Goal: Find specific page/section: Find specific page/section

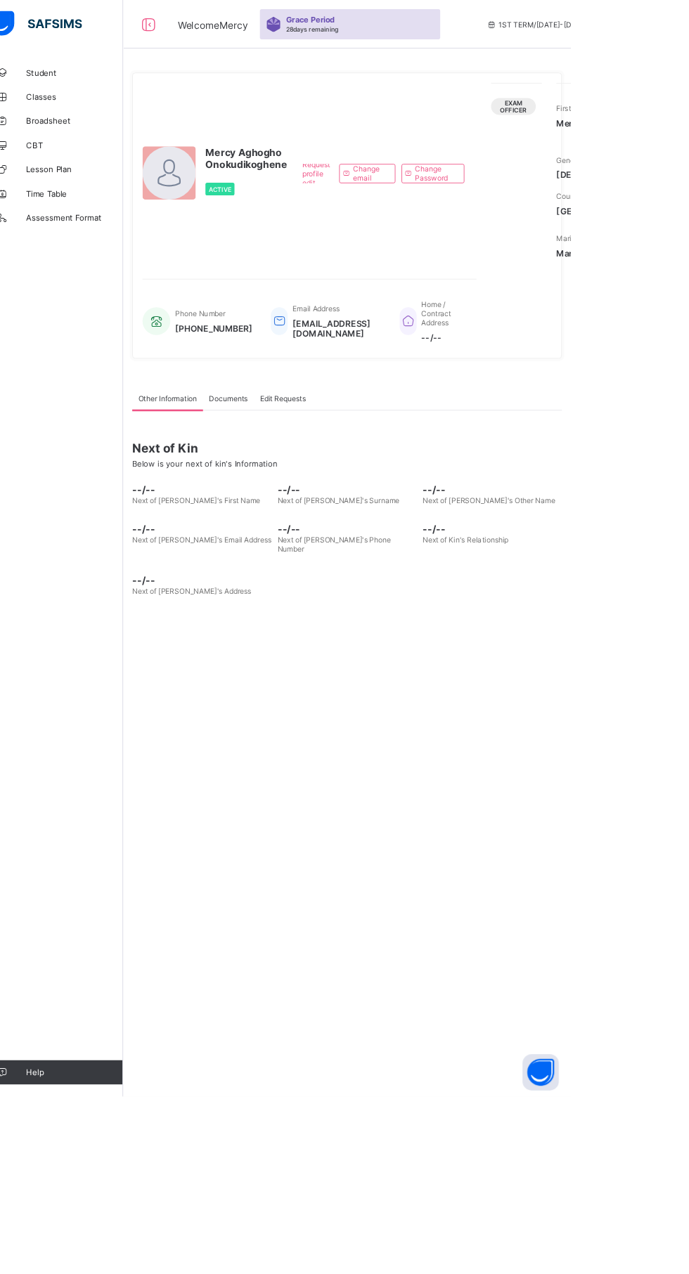
click at [46, 126] on link "Broadsheet" at bounding box center [84, 140] width 169 height 28
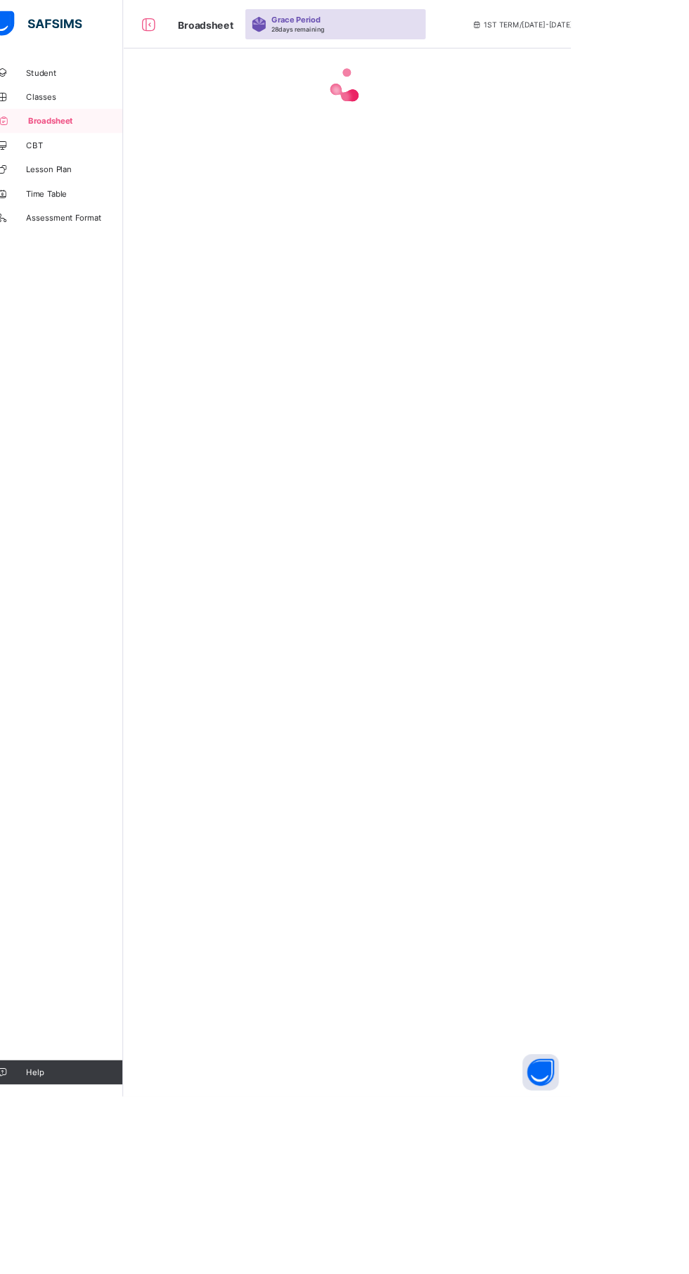
click at [71, 106] on link "Classes" at bounding box center [84, 112] width 169 height 28
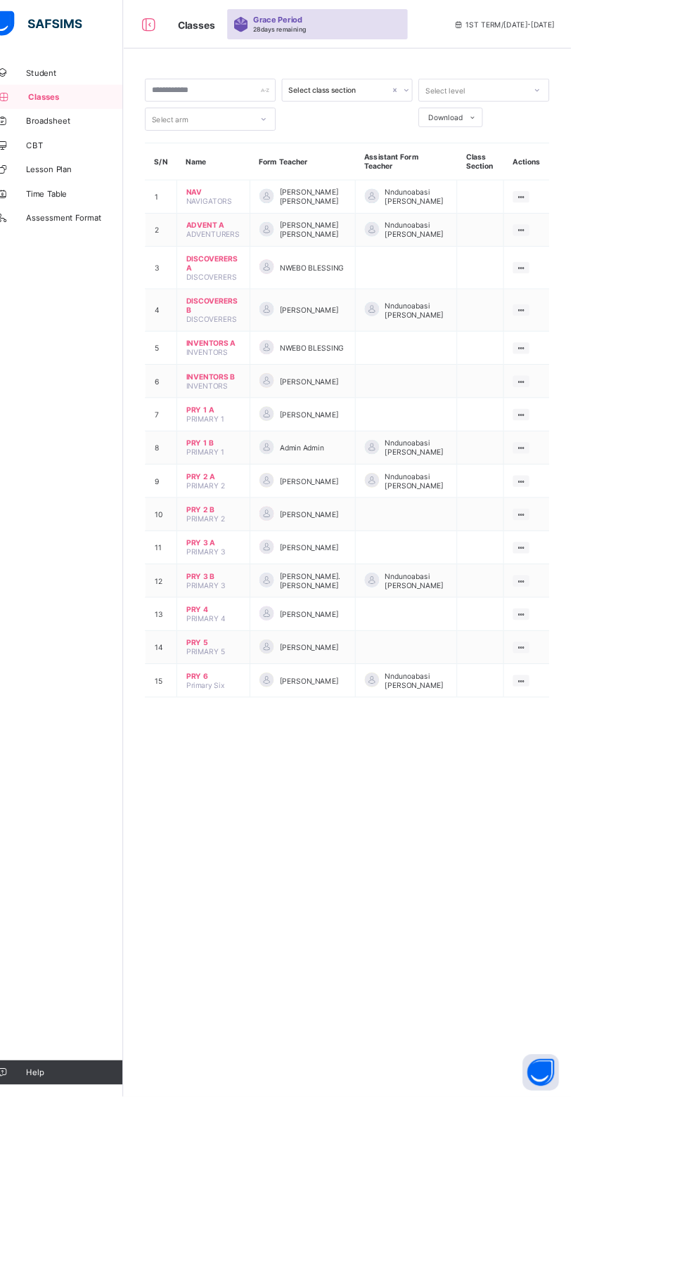
click at [630, 708] on icon at bounding box center [631, 713] width 12 height 11
click at [0, 0] on div "View Class" at bounding box center [0, 0] width 0 height 0
